Goal: Task Accomplishment & Management: Manage account settings

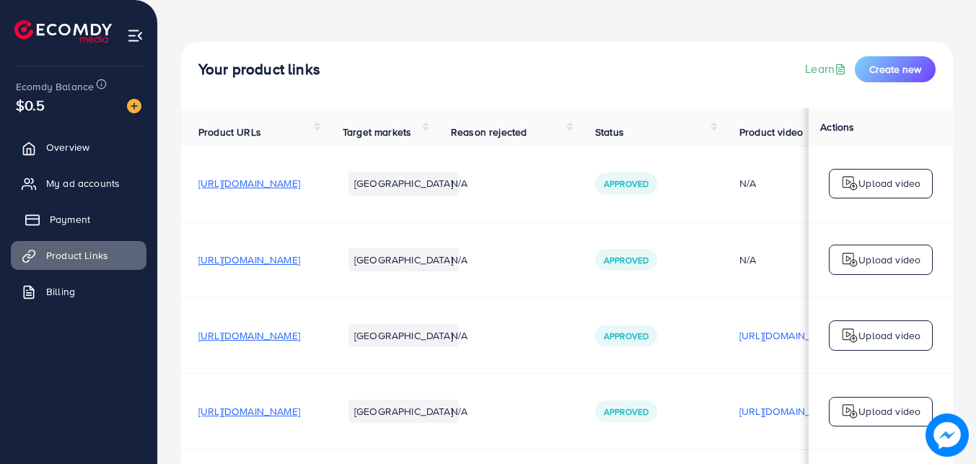
scroll to position [72, 0]
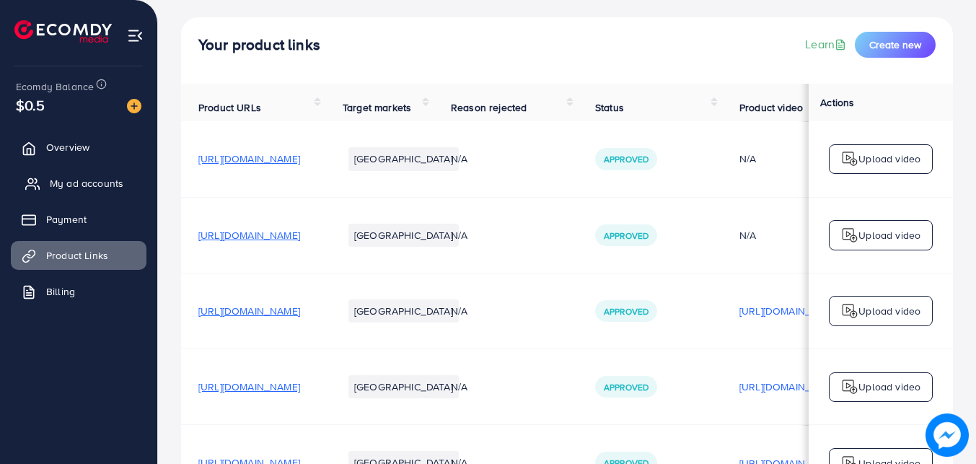
click at [81, 185] on span "My ad accounts" at bounding box center [87, 183] width 74 height 14
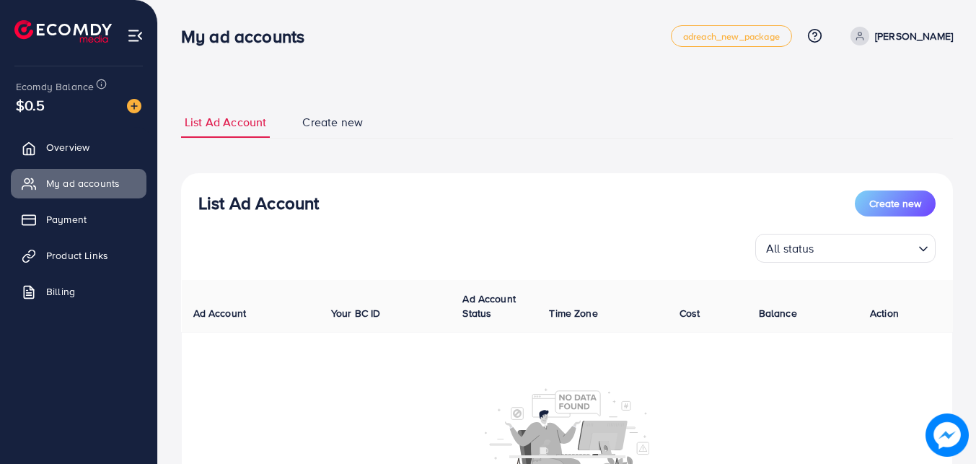
scroll to position [48, 0]
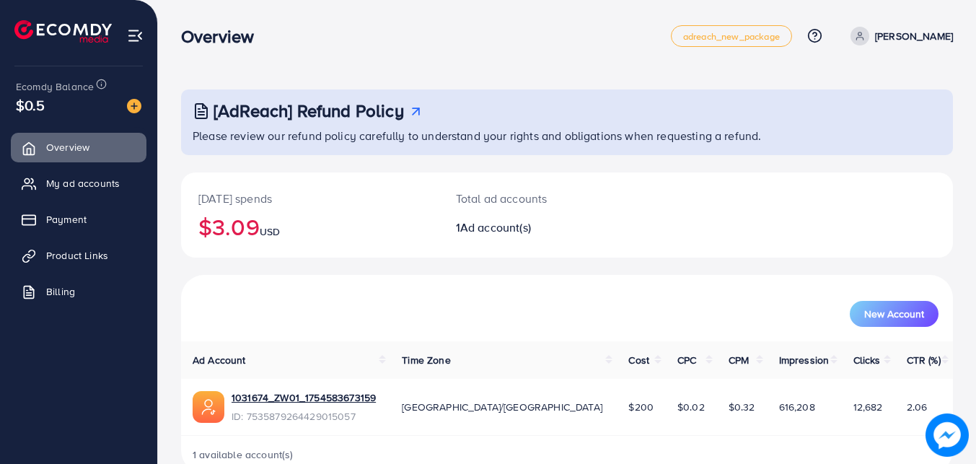
scroll to position [32, 0]
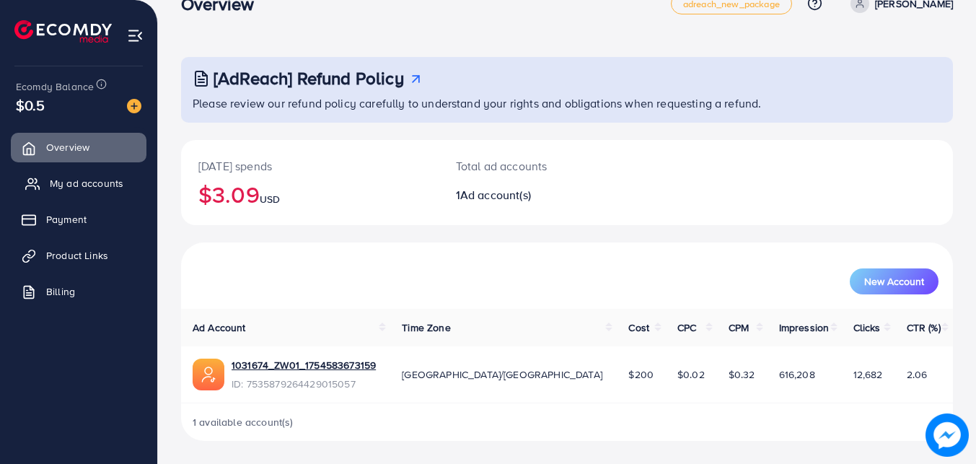
click at [103, 185] on span "My ad accounts" at bounding box center [87, 183] width 74 height 14
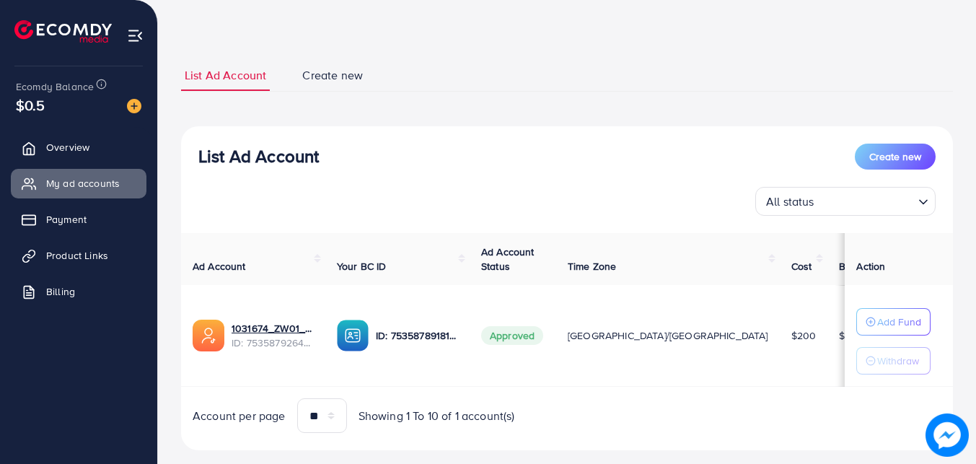
scroll to position [74, 0]
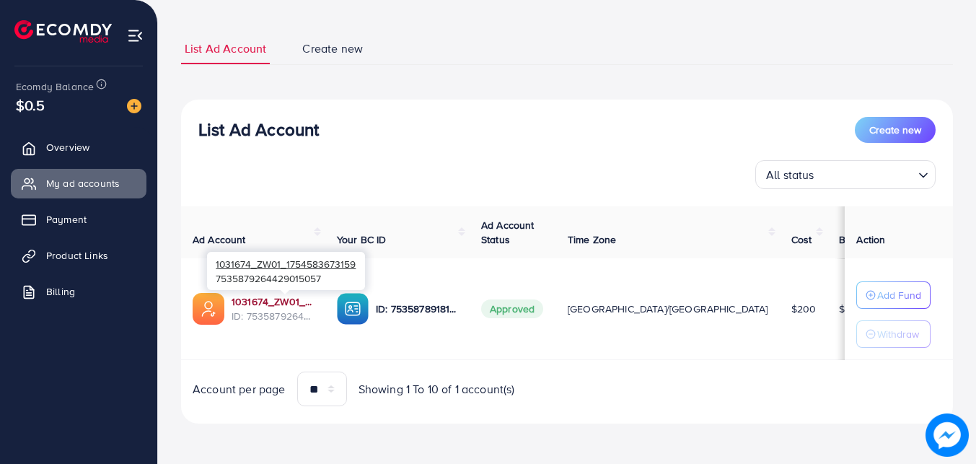
click at [291, 298] on link "1031674_ZW01_1754583673159" at bounding box center [273, 301] width 82 height 14
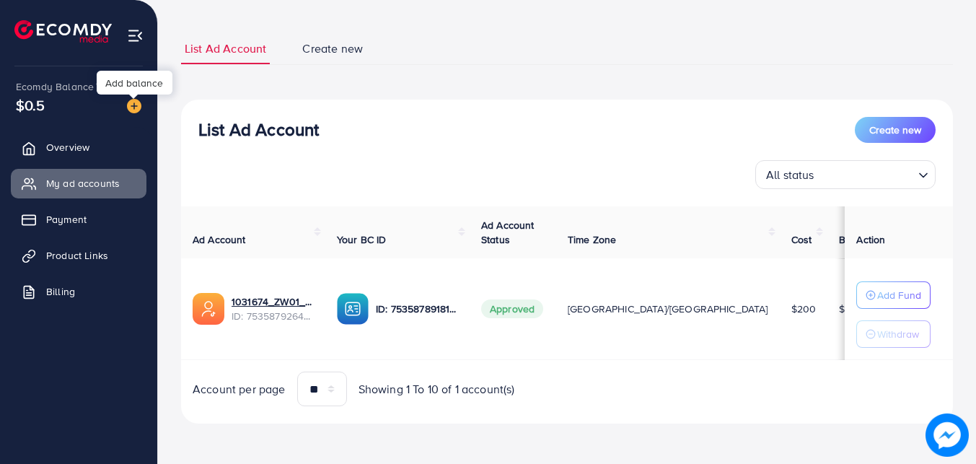
click at [133, 107] on img at bounding box center [134, 106] width 14 height 14
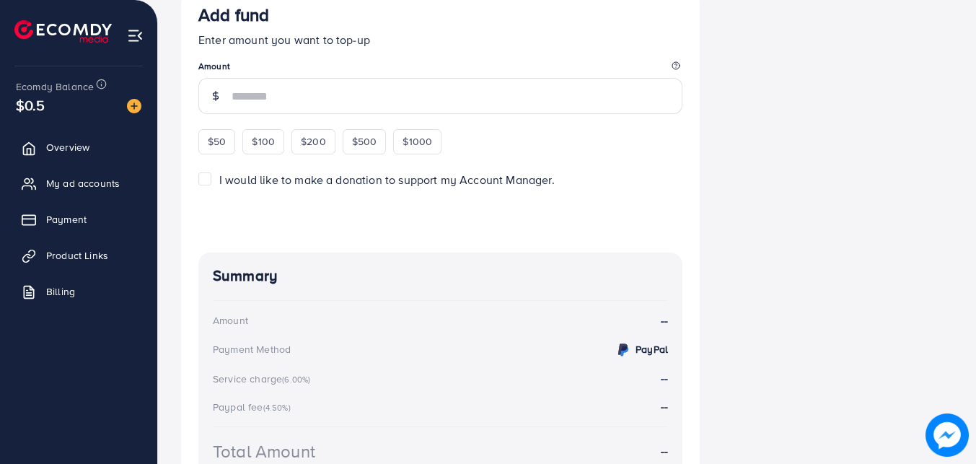
scroll to position [154, 0]
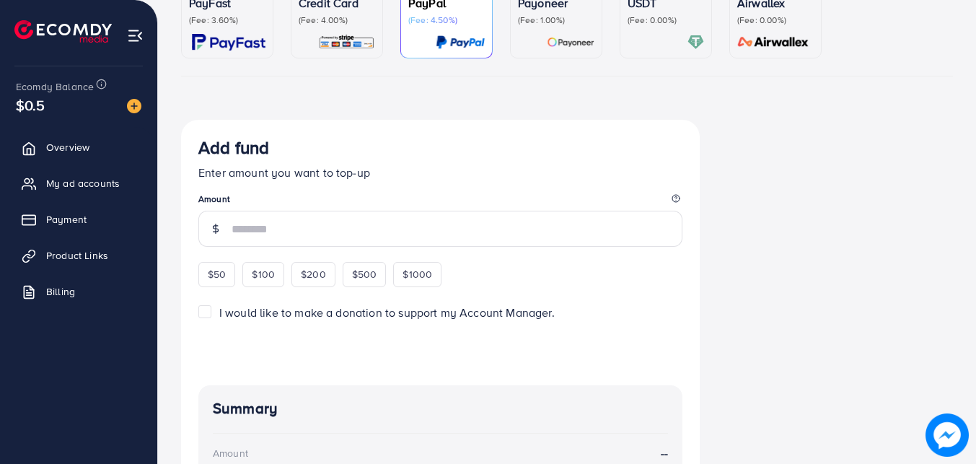
click at [329, 35] on img at bounding box center [346, 42] width 57 height 17
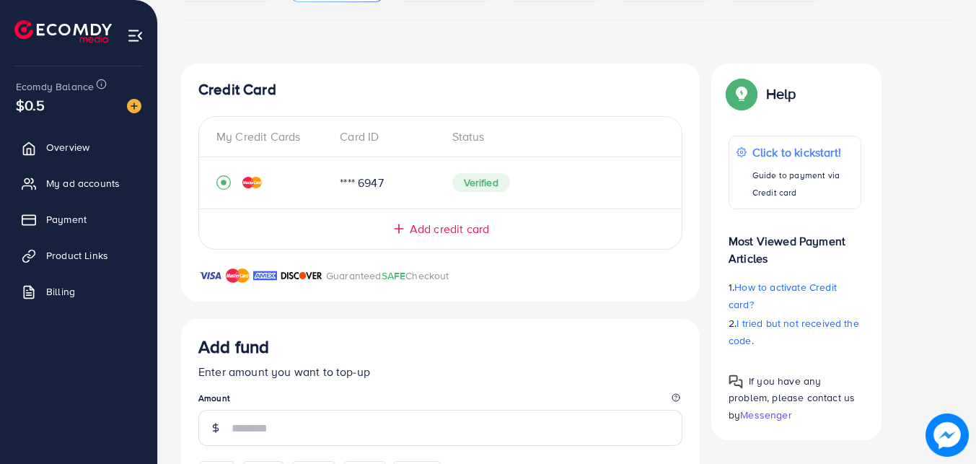
scroll to position [299, 0]
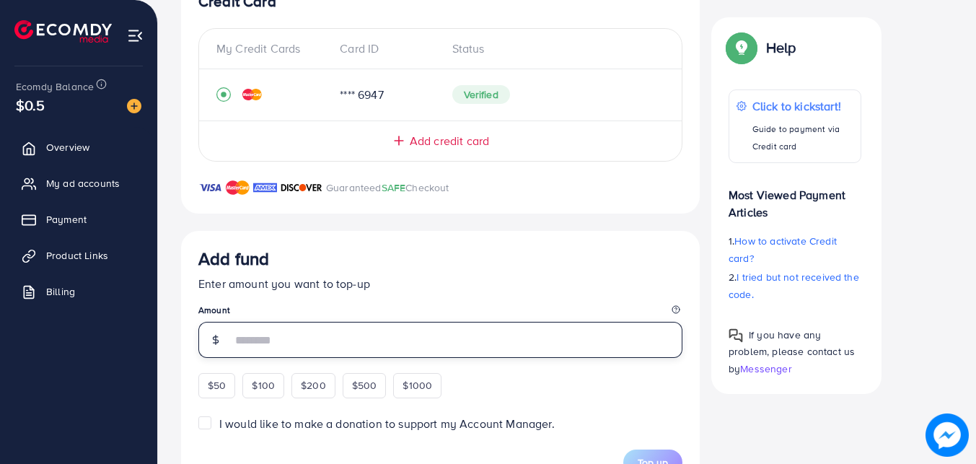
drag, startPoint x: 357, startPoint y: 291, endPoint x: 315, endPoint y: 336, distance: 61.8
click at [315, 336] on input "number" at bounding box center [457, 340] width 451 height 36
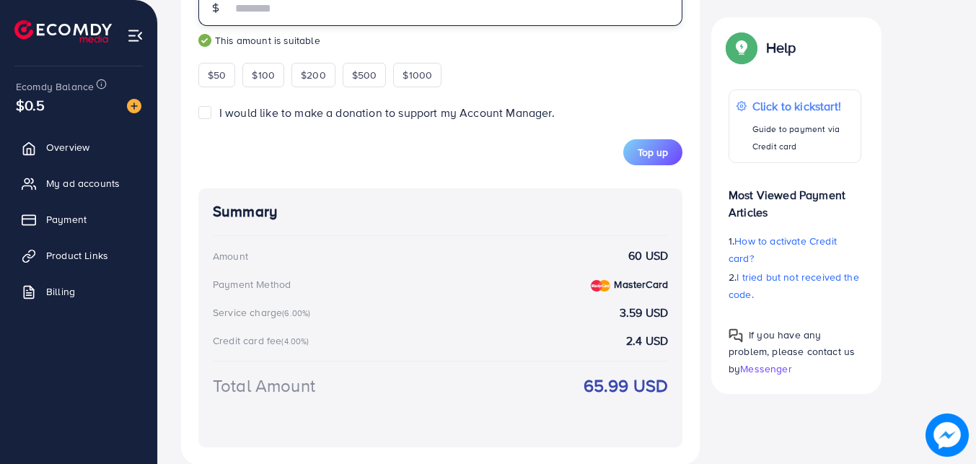
scroll to position [654, 0]
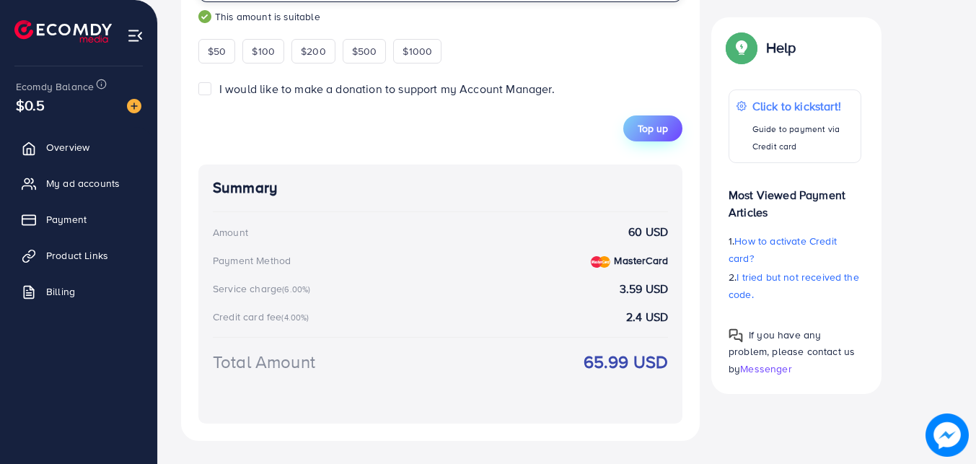
type input "**"
click at [651, 134] on span "Top up" at bounding box center [653, 128] width 30 height 14
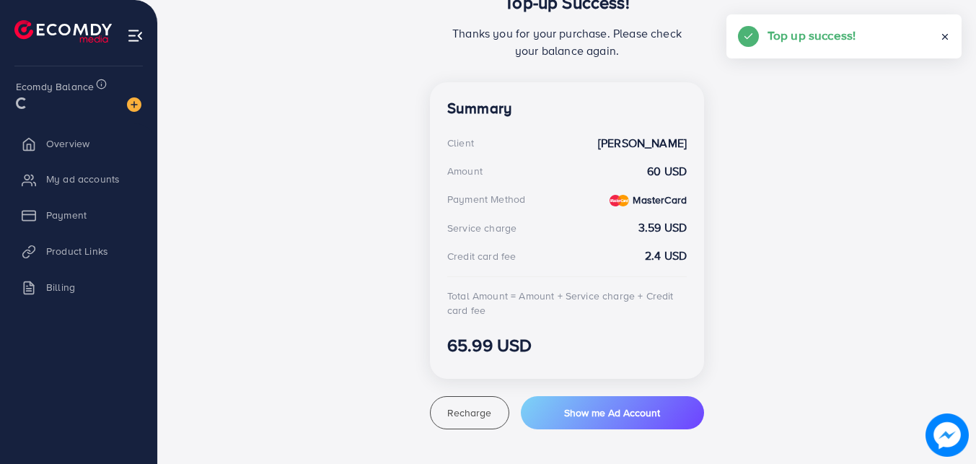
scroll to position [338, 0]
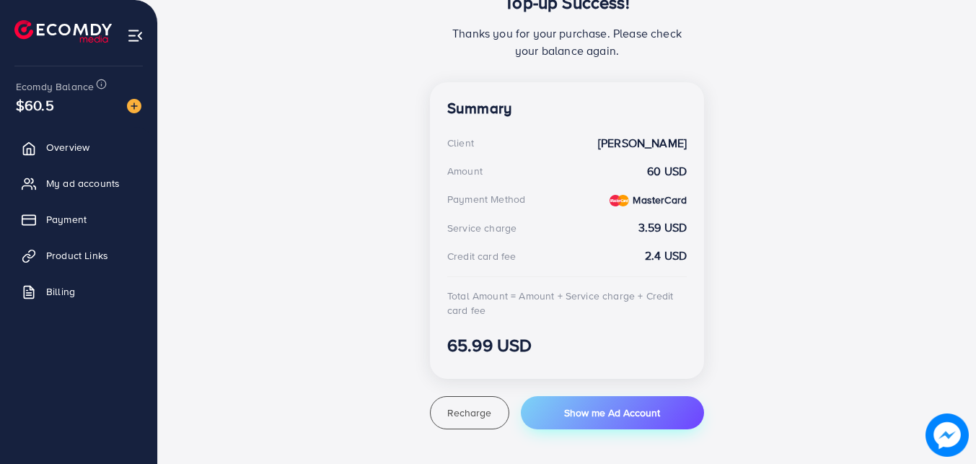
click at [582, 408] on span "Show me Ad Account" at bounding box center [612, 412] width 96 height 14
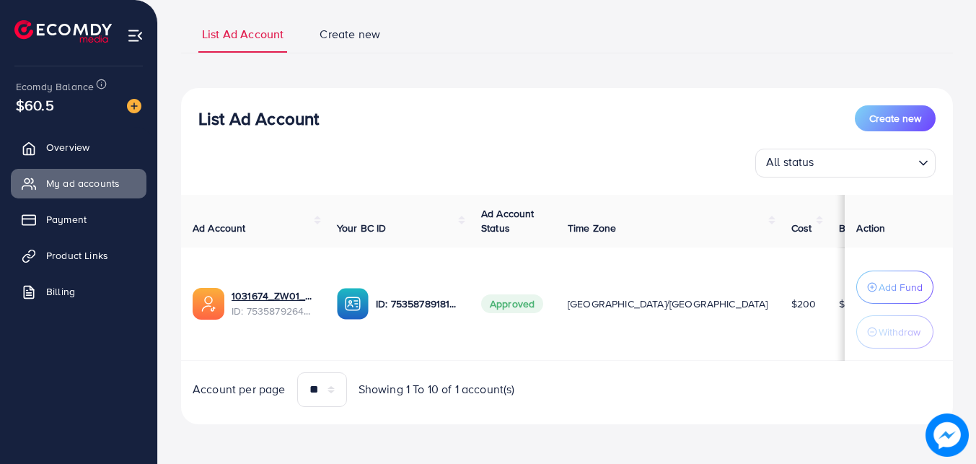
scroll to position [93, 0]
click at [878, 294] on p "Add Fund" at bounding box center [900, 286] width 44 height 17
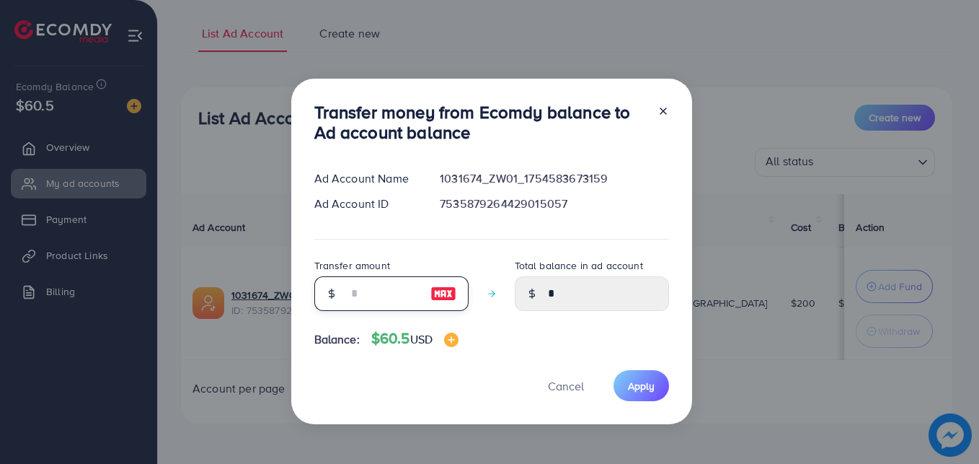
click at [382, 293] on input "number" at bounding box center [384, 293] width 72 height 35
type input "*"
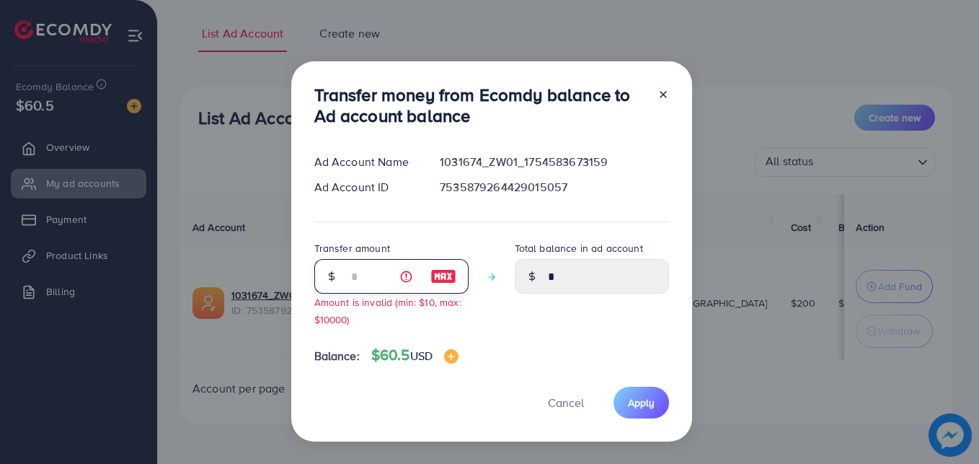
type input "****"
type input "**"
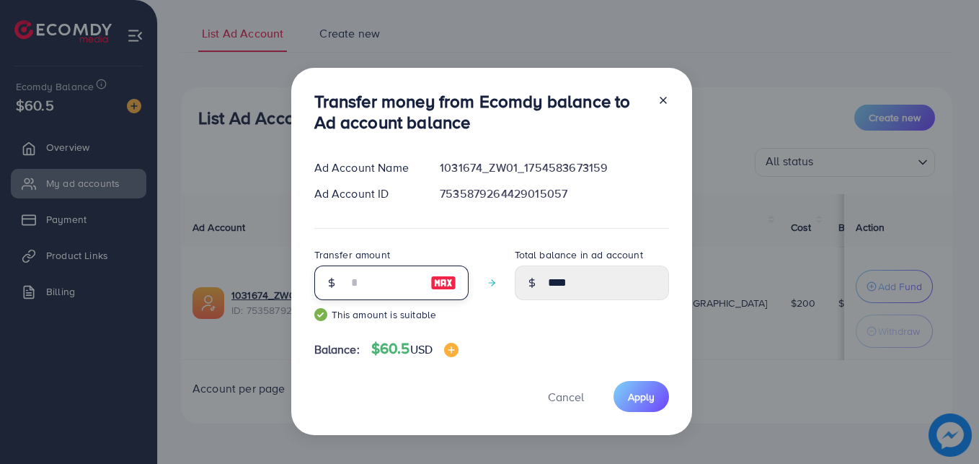
type input "*****"
type input "**"
click at [651, 398] on span "Apply" at bounding box center [641, 396] width 27 height 14
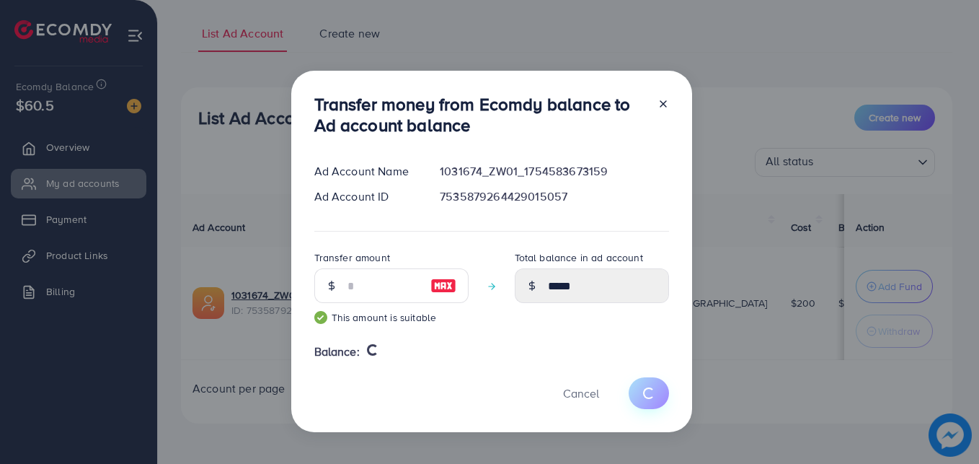
type input "*"
